Goal: Task Accomplishment & Management: Manage account settings

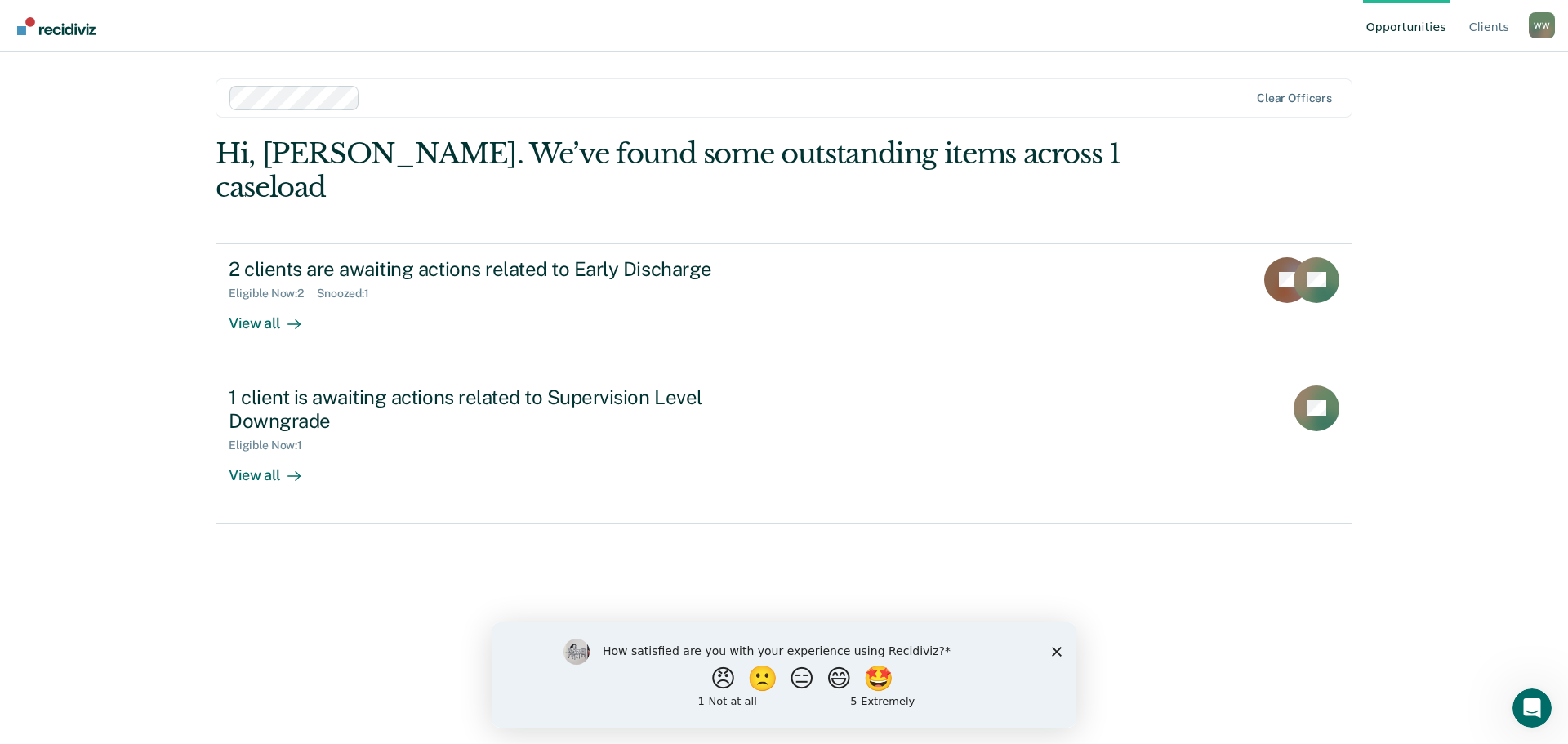
click at [1052, 649] on icon "Close survey" at bounding box center [1057, 651] width 10 height 10
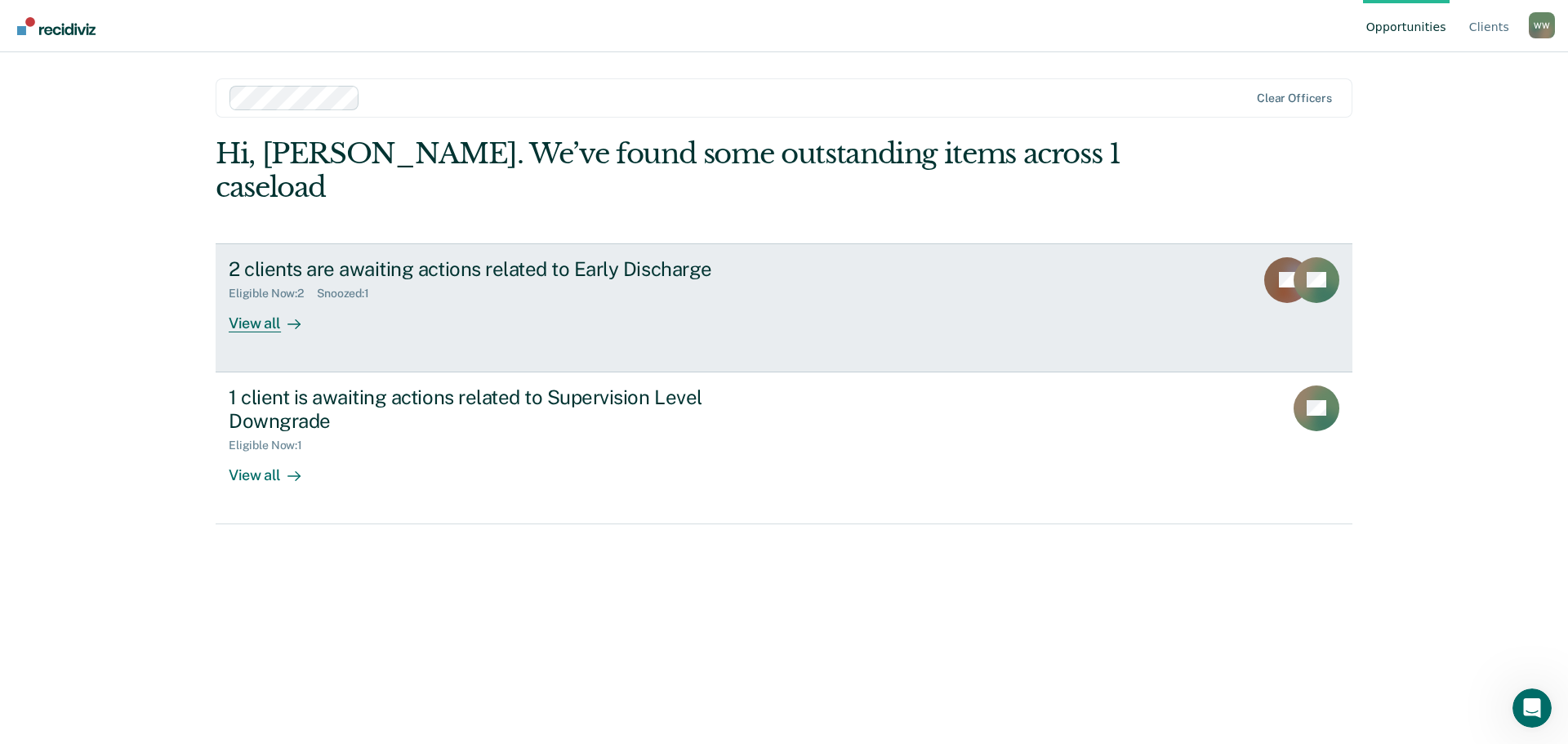
click at [277, 301] on div "View all" at bounding box center [275, 317] width 91 height 32
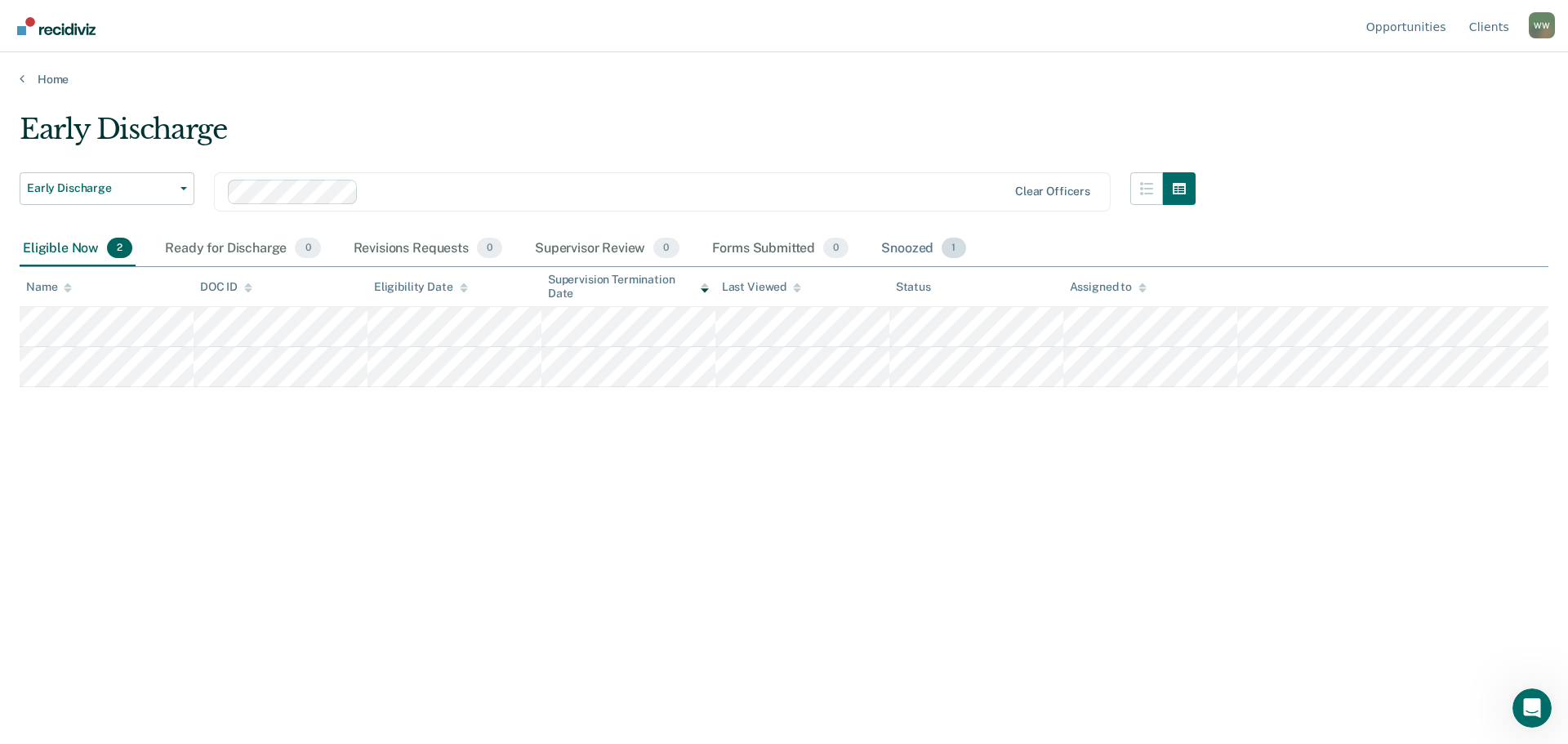
click at [924, 245] on div "Snoozed 1" at bounding box center [923, 249] width 90 height 36
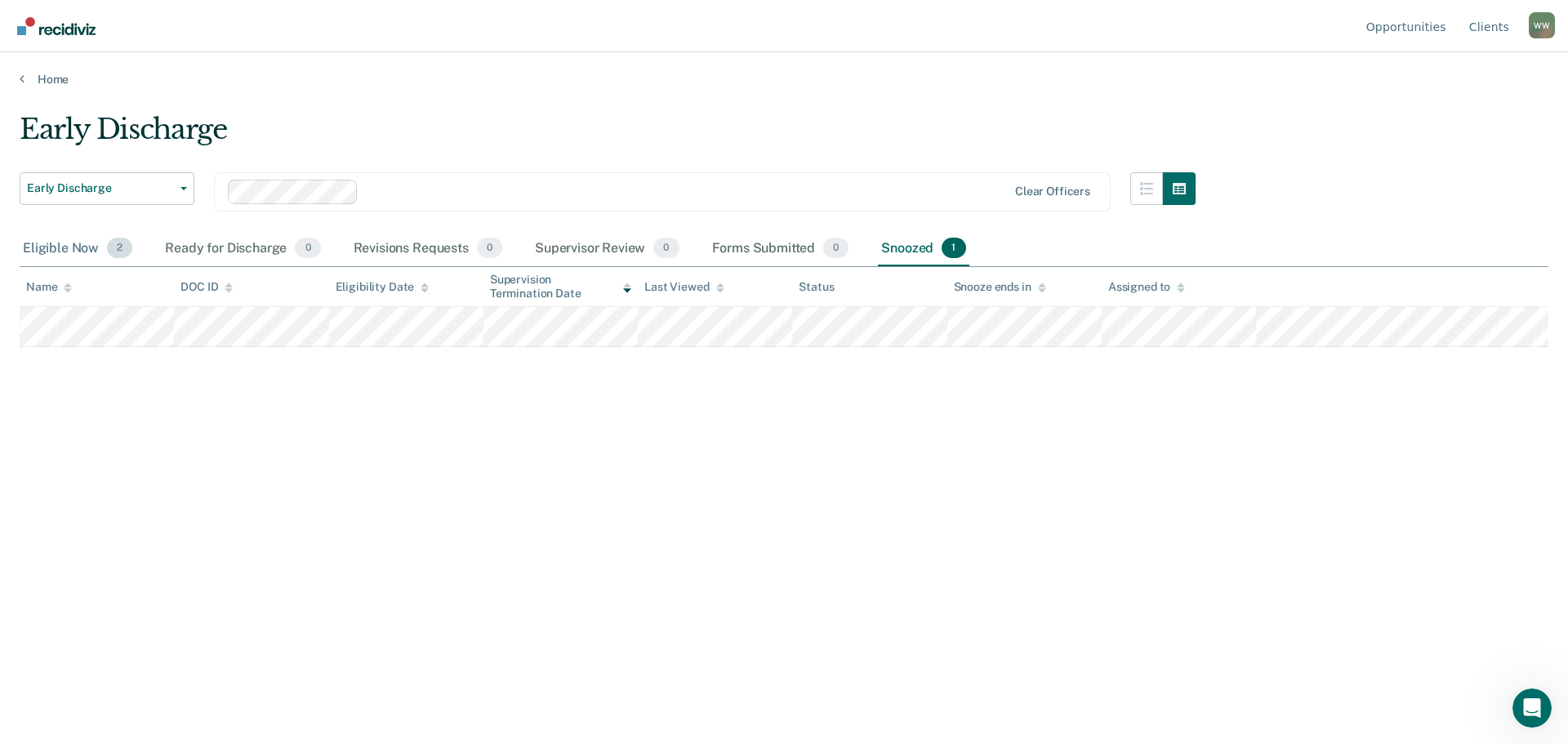
click at [75, 253] on div "Eligible Now 2" at bounding box center [77, 249] width 116 height 36
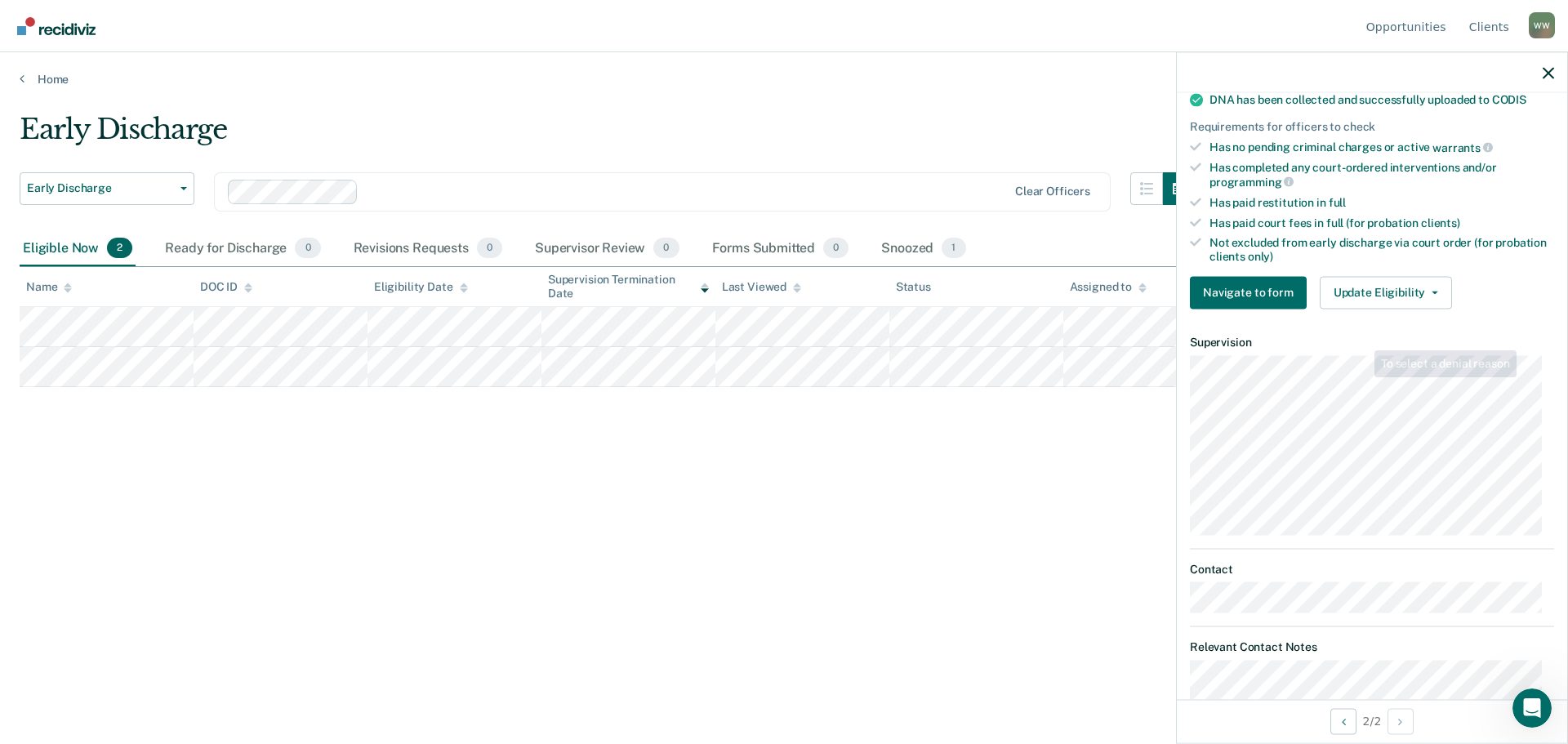
scroll to position [408, 0]
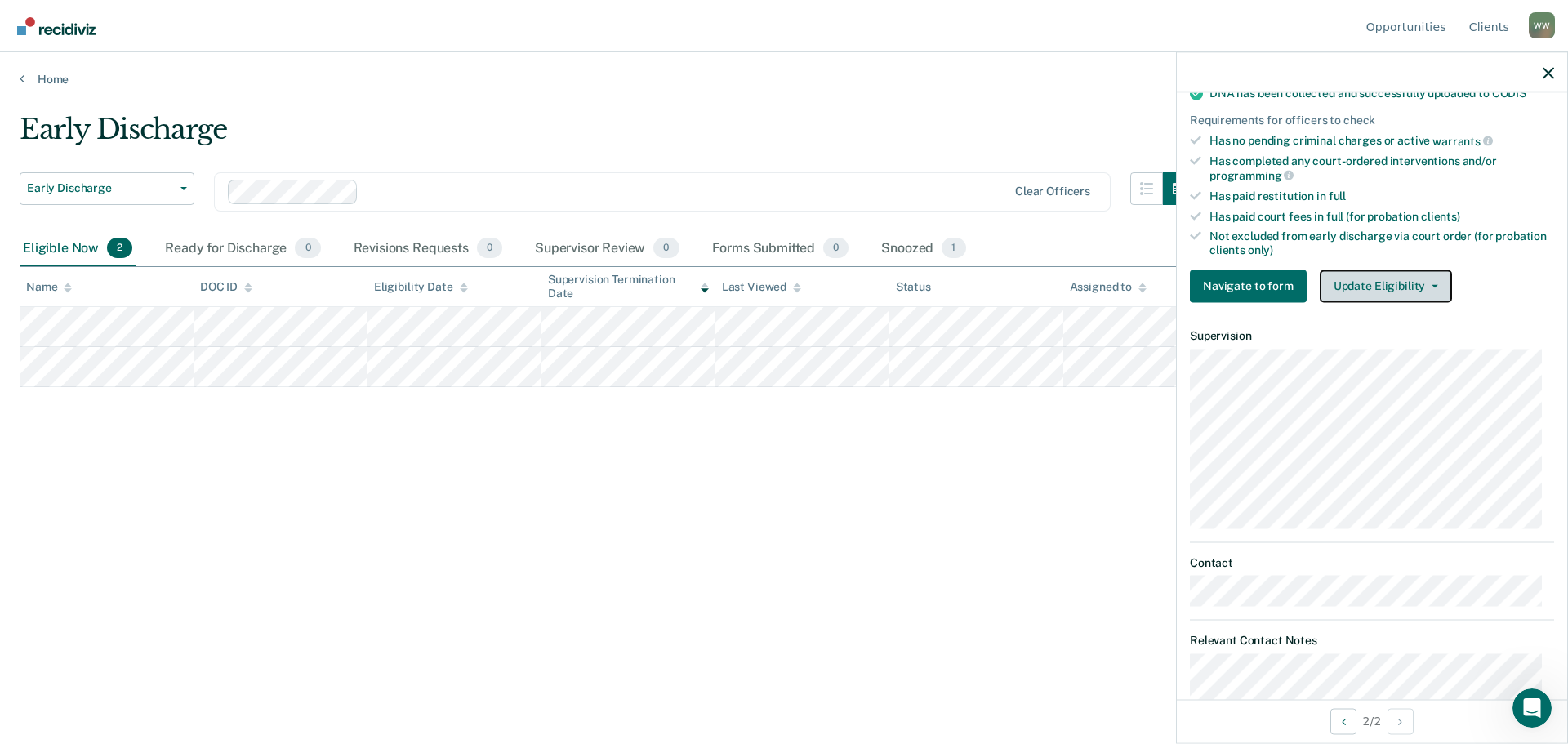
click at [1365, 282] on button "Update Eligibility" at bounding box center [1386, 285] width 133 height 33
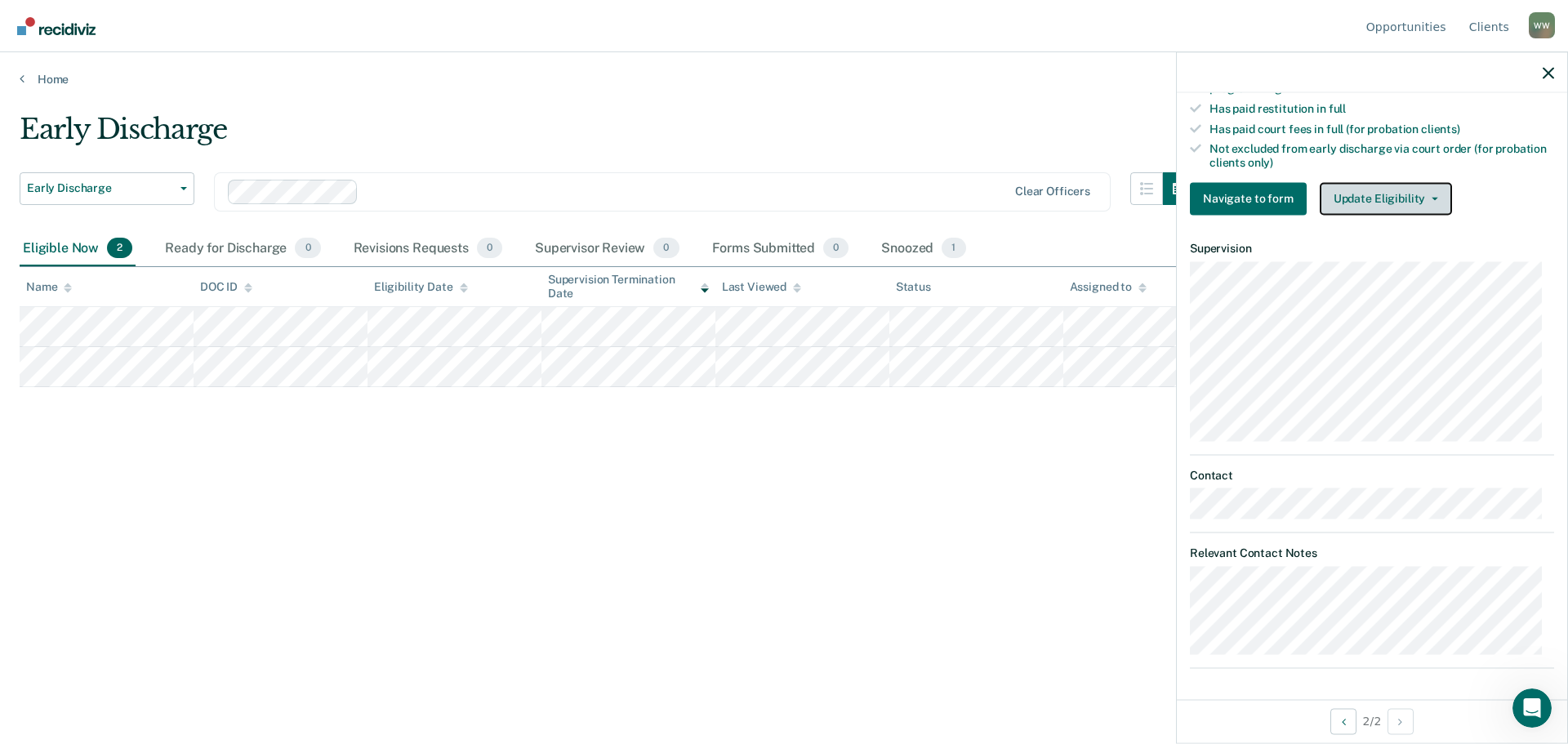
click at [1409, 184] on button "Update Eligibility" at bounding box center [1386, 198] width 133 height 33
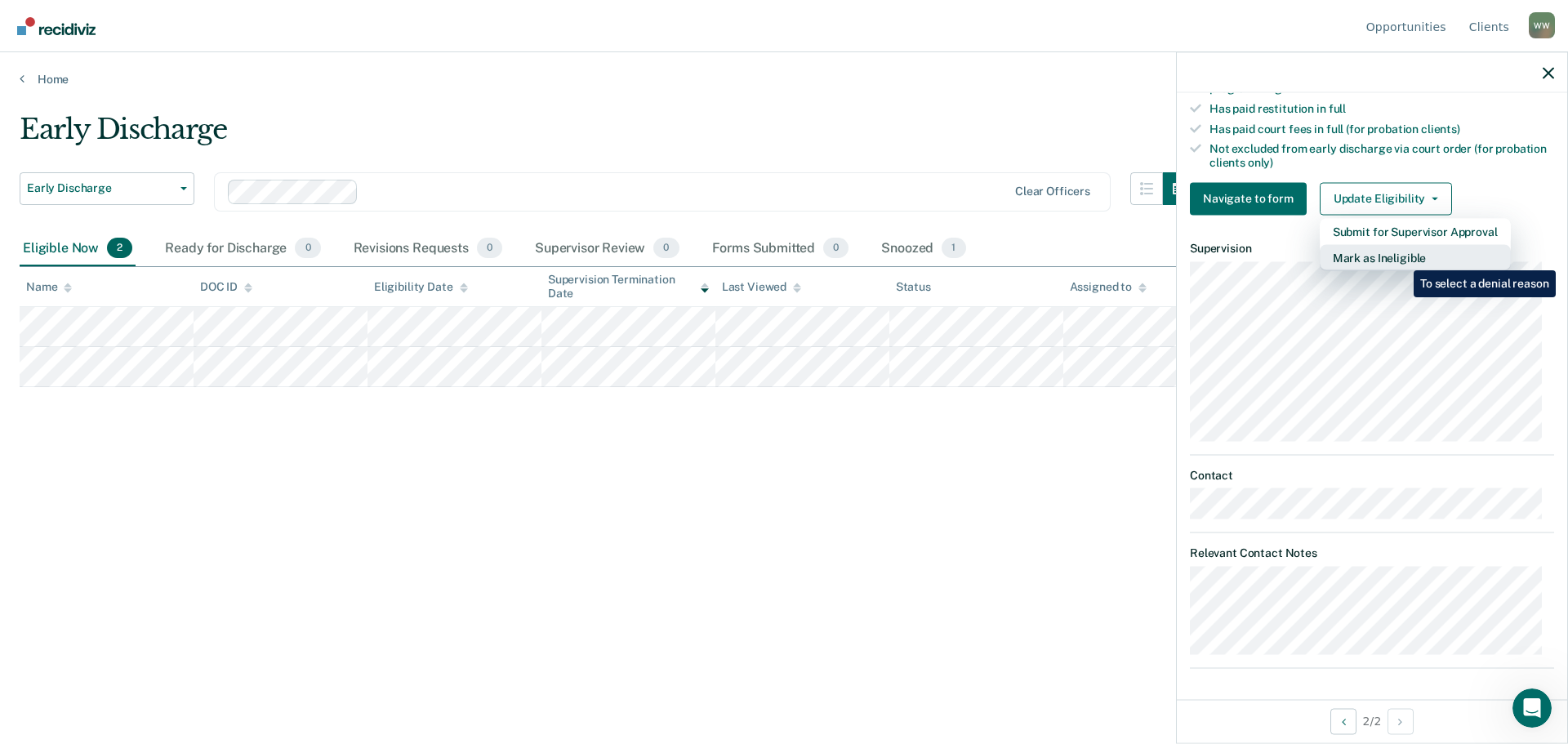
click at [1402, 258] on button "Mark as Ineligible" at bounding box center [1415, 257] width 191 height 26
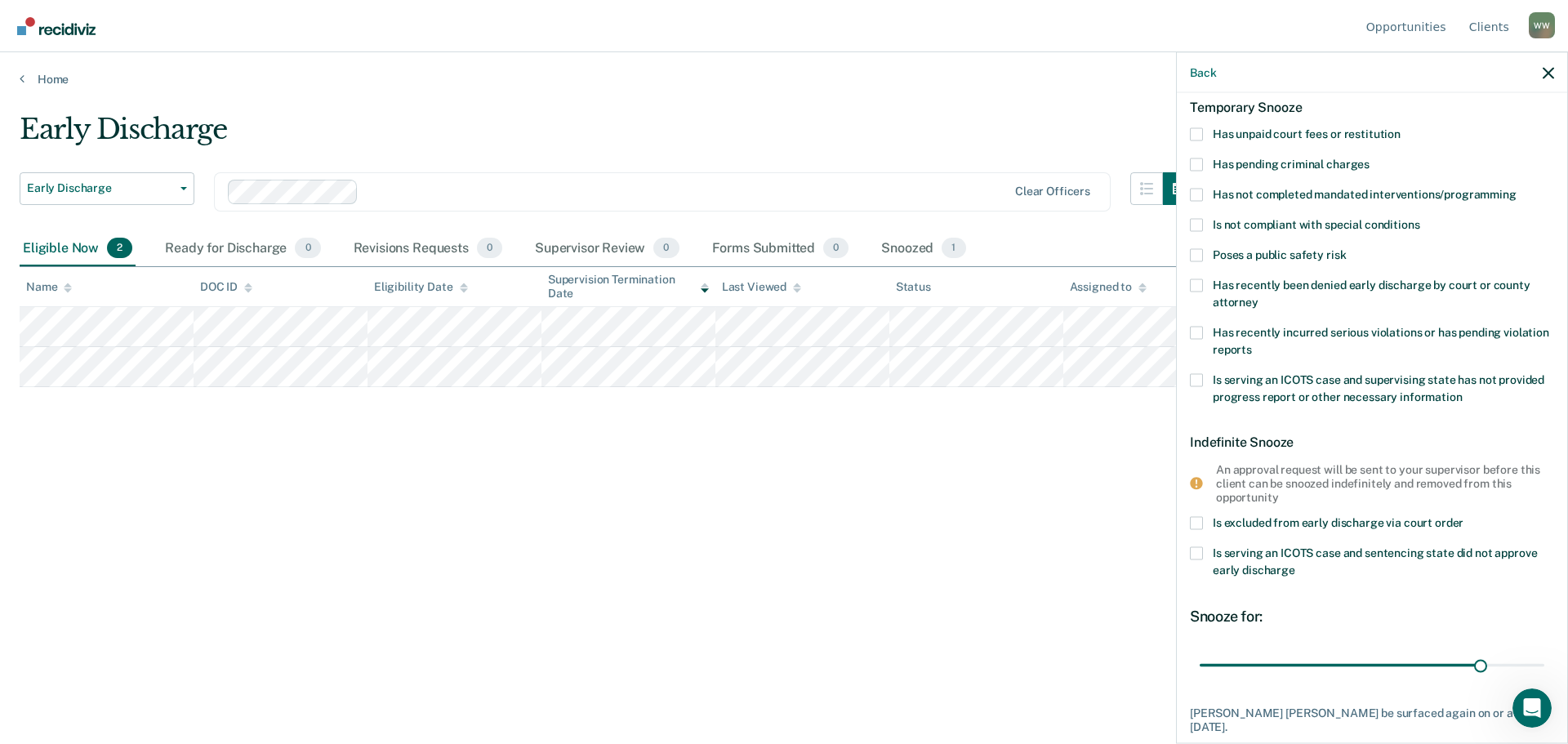
scroll to position [0, 0]
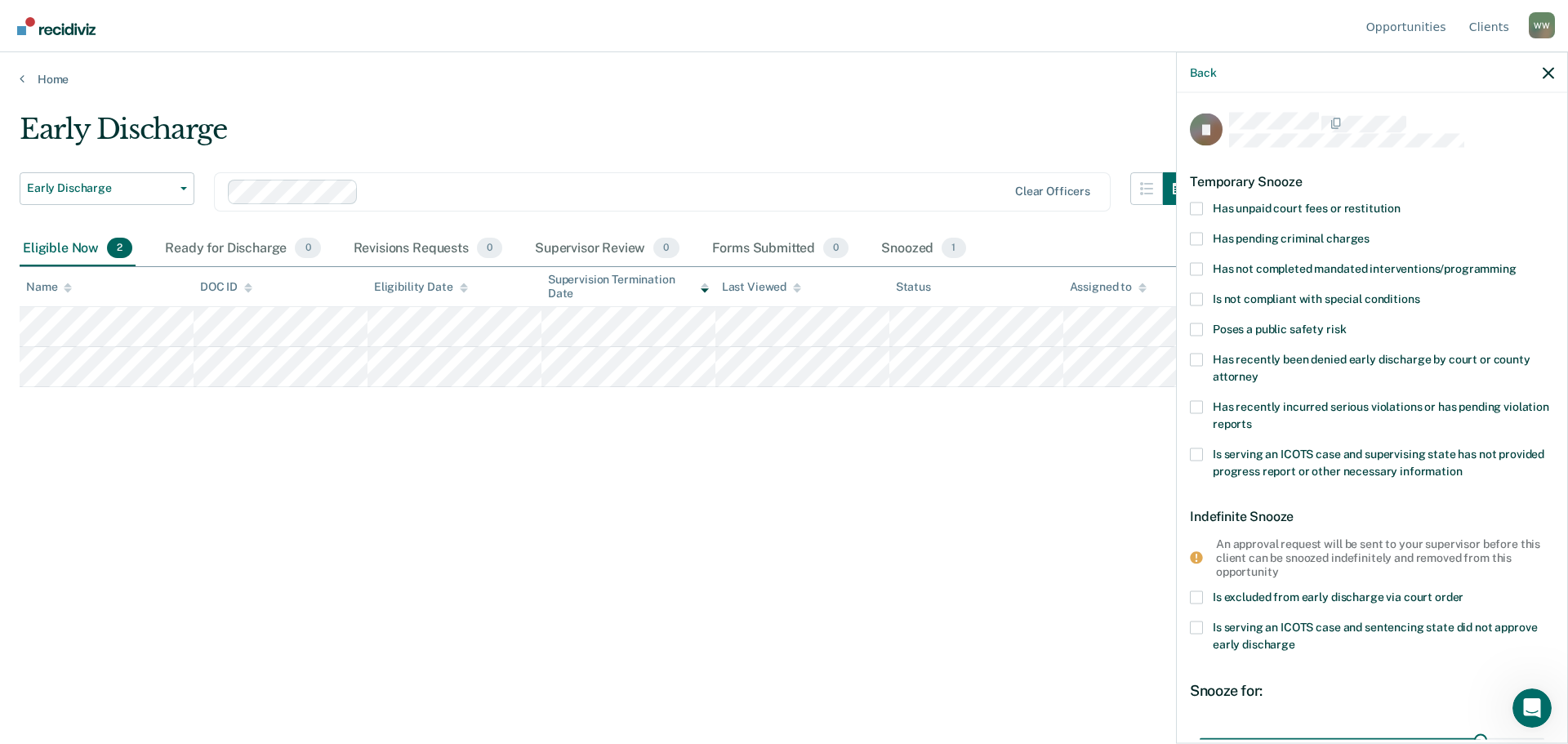
click at [1192, 301] on span at bounding box center [1196, 298] width 13 height 13
click at [1419, 292] on input "Is not compliant with special conditions" at bounding box center [1419, 292] width 0 height 0
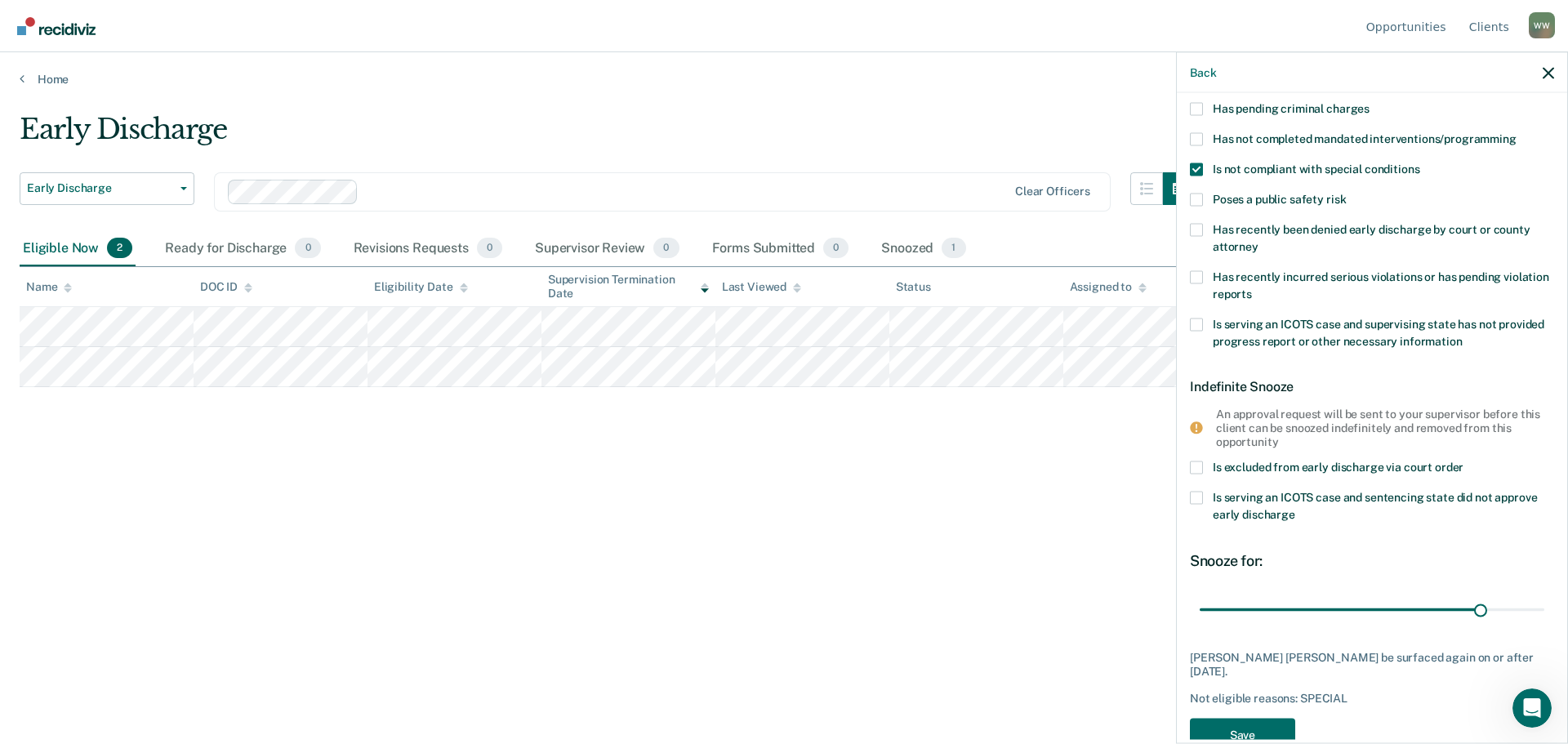
scroll to position [156, 0]
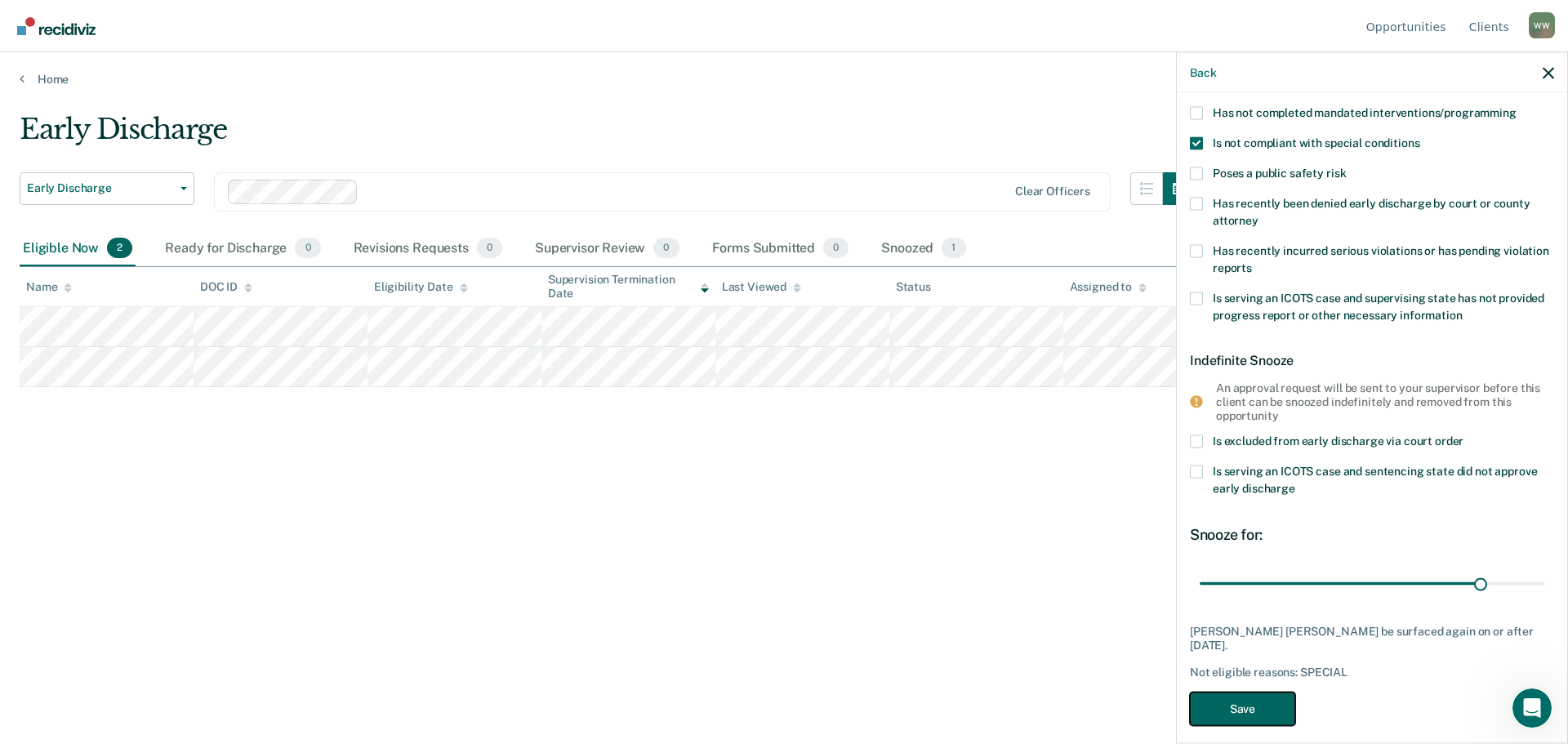
click at [1277, 699] on button "Save" at bounding box center [1243, 709] width 106 height 34
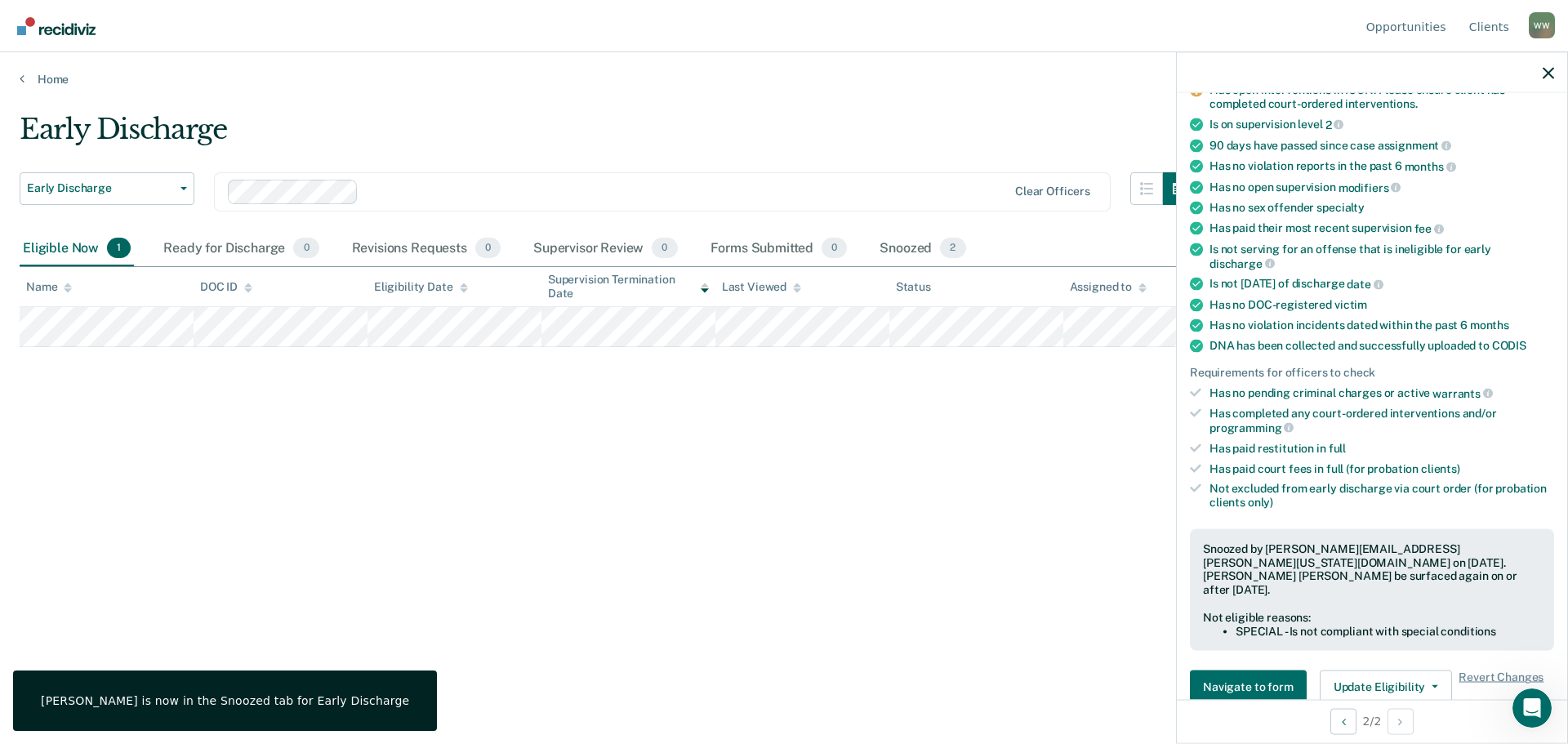
click at [1542, 72] on div at bounding box center [1372, 73] width 390 height 41
click at [1549, 73] on icon "button" at bounding box center [1549, 73] width 12 height 12
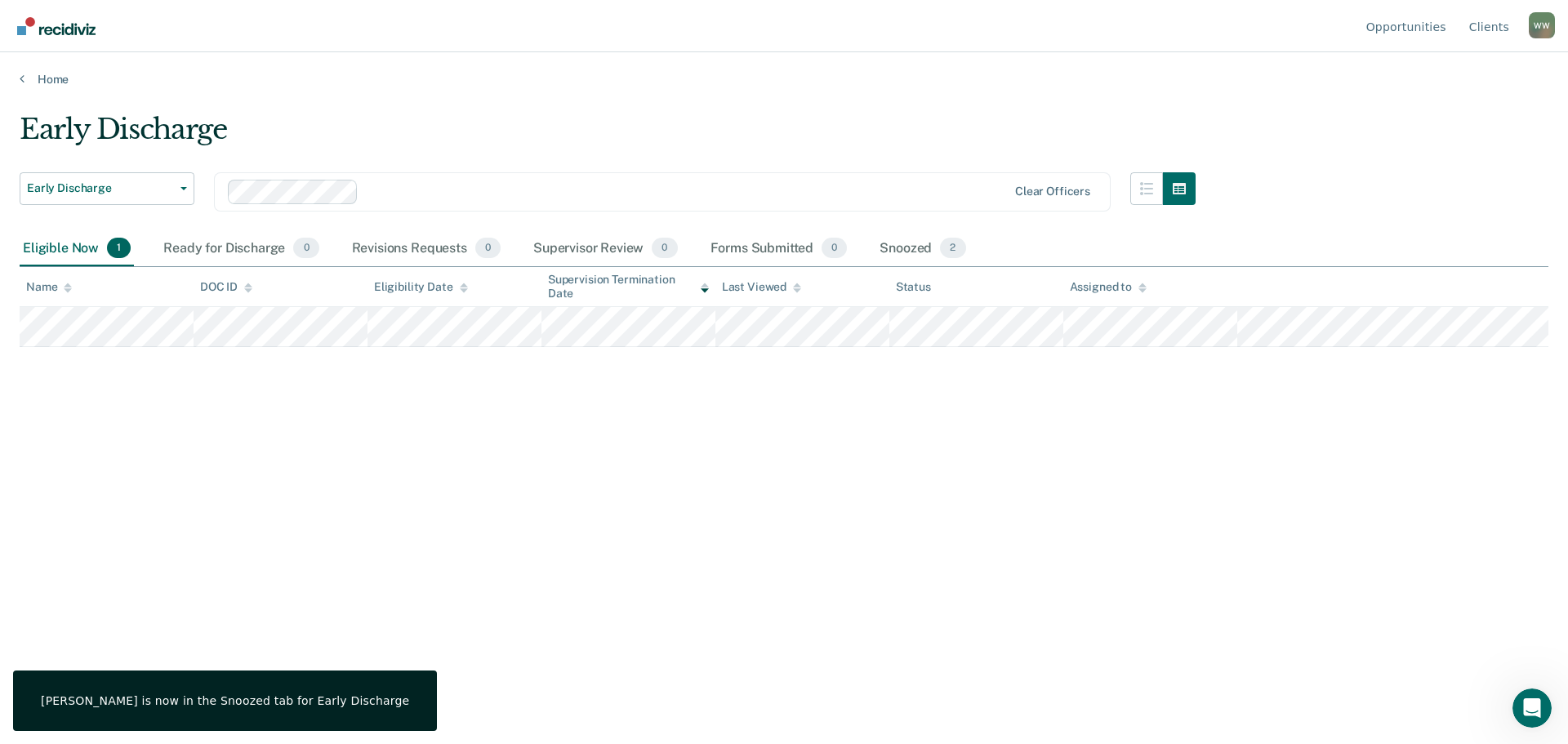
click at [849, 535] on div "Early Discharge Early Discharge Early Discharge Supervision Level Downgrade Cle…" at bounding box center [784, 367] width 1529 height 508
